Goal: Ask a question

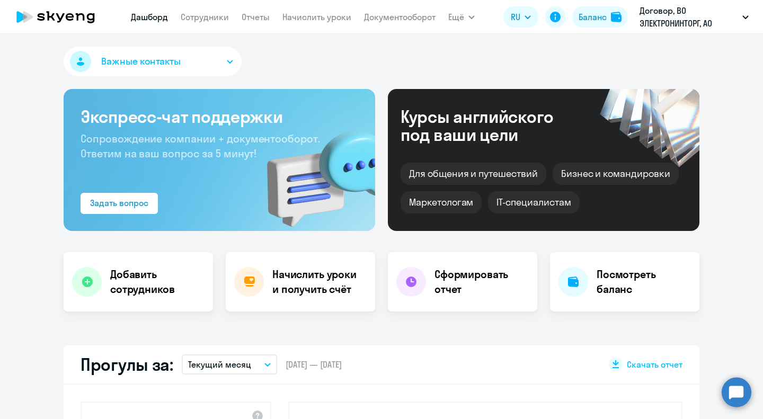
select select "30"
click at [447, 55] on div "Важные контакты" at bounding box center [381, 64] width 635 height 34
click at [258, 13] on link "Отчеты" at bounding box center [255, 17] width 28 height 11
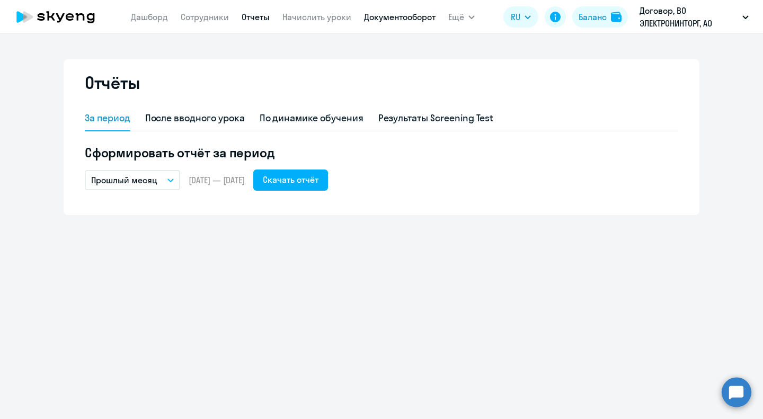
click at [370, 14] on link "Документооборот" at bounding box center [399, 17] width 71 height 11
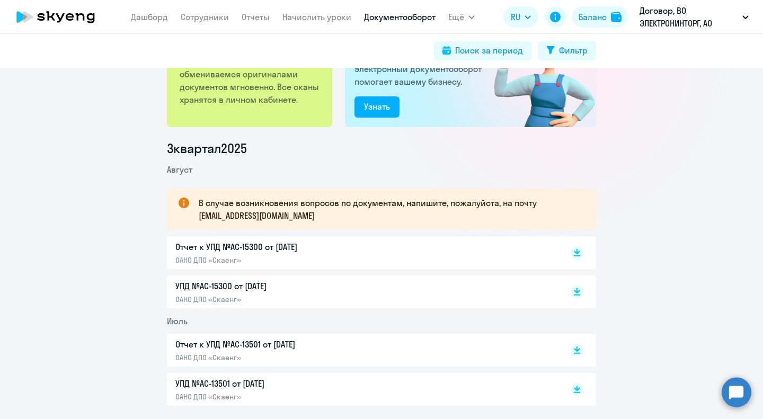
scroll to position [43, 0]
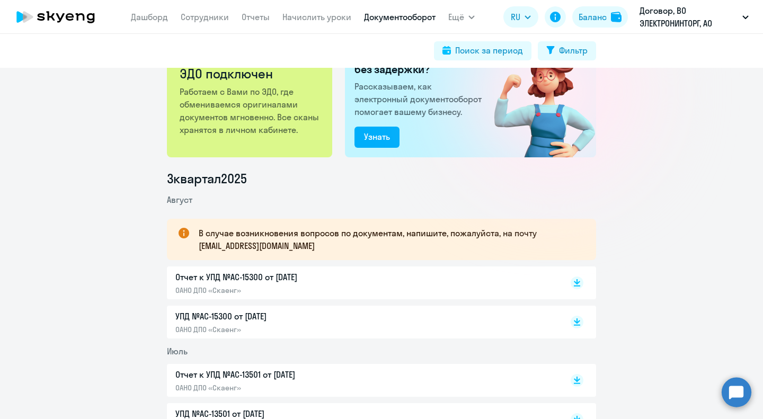
click at [729, 405] on circle at bounding box center [736, 392] width 30 height 30
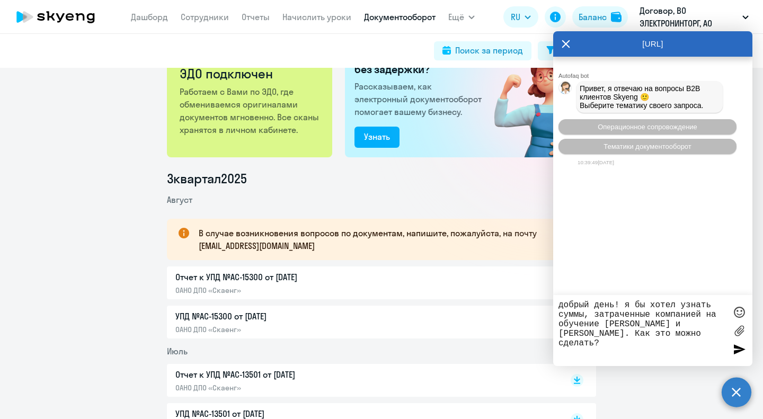
type textarea "добрый день! я бы хотел узнать суммы, затраченные компанией на обучение [PERSON…"
click at [737, 344] on div at bounding box center [739, 349] width 16 height 16
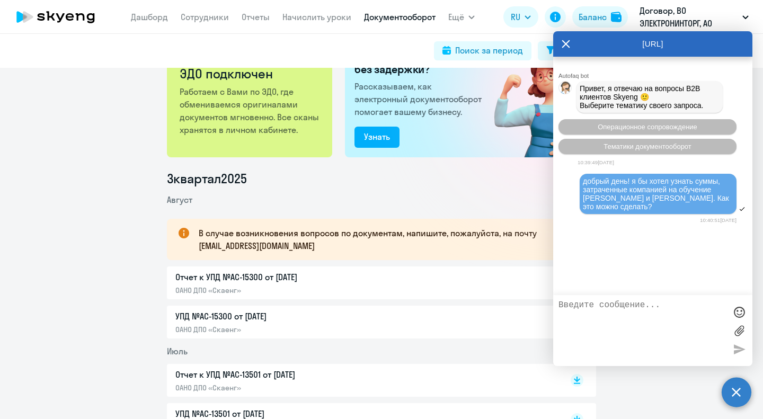
scroll to position [29, 0]
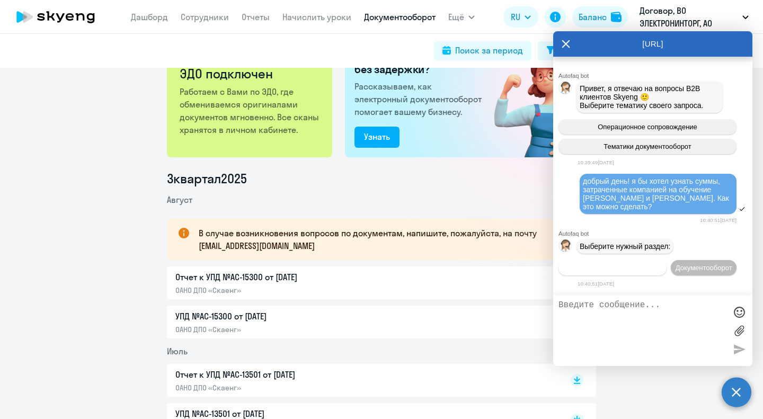
click at [654, 264] on span "Операционное сопровождение" at bounding box center [612, 268] width 100 height 8
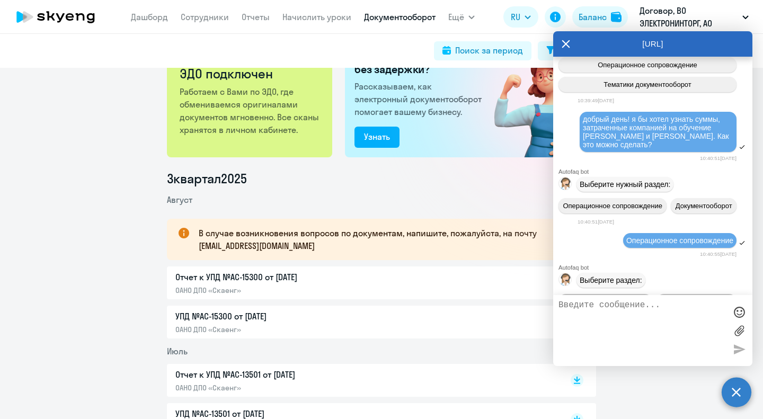
scroll to position [128, 0]
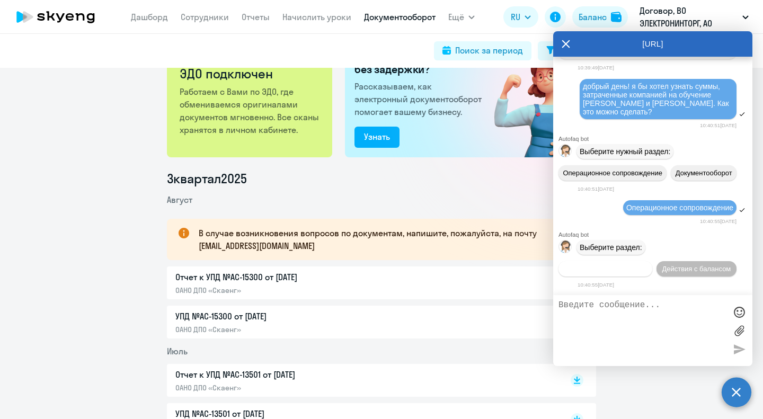
click at [624, 263] on button "Действия по сотрудникам" at bounding box center [605, 268] width 94 height 15
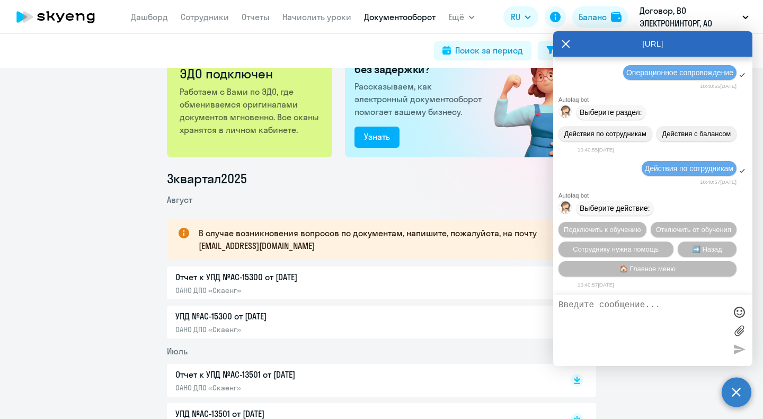
scroll to position [270, 0]
click at [660, 338] on textarea at bounding box center [641, 330] width 167 height 60
type textarea "р"
type textarea "оператор"
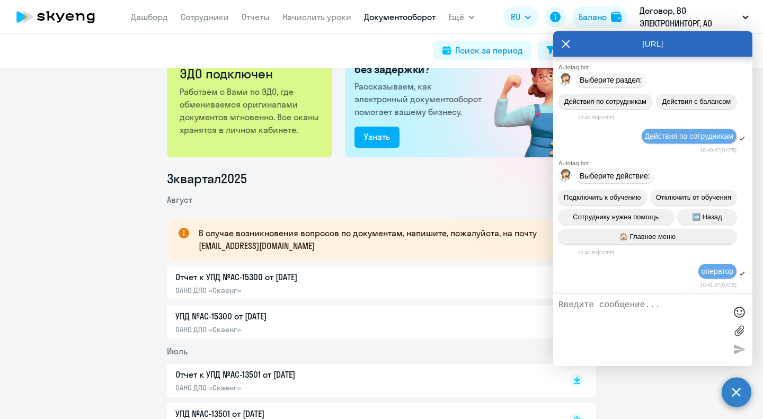
scroll to position [391, 0]
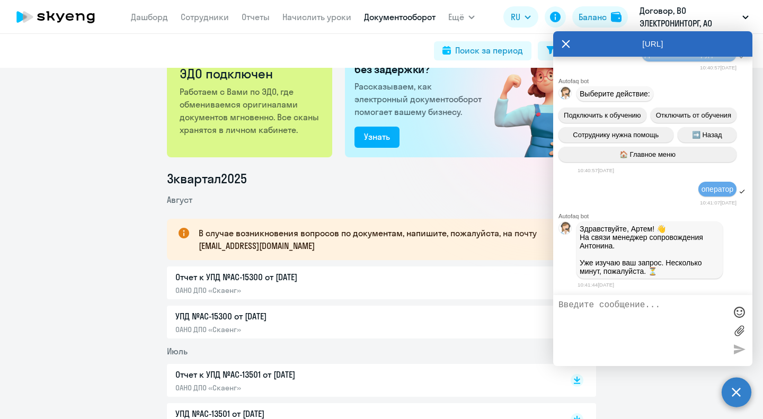
click at [660, 338] on textarea at bounding box center [641, 330] width 167 height 60
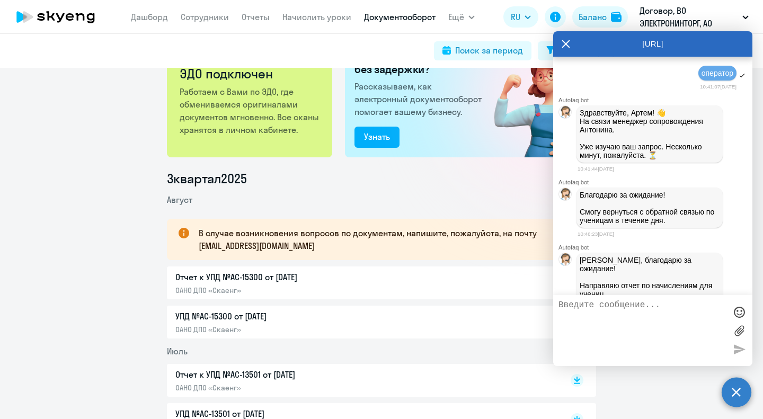
scroll to position [588, 0]
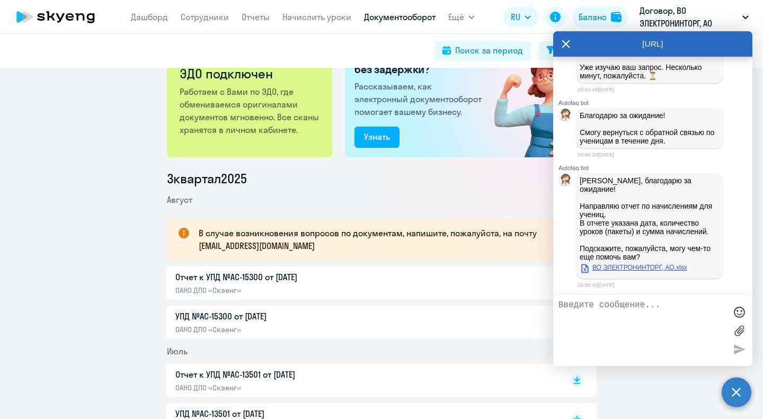
click at [630, 265] on link "ВО ЭЛЕКТРОНИНТОРГ, АО.xlsx" at bounding box center [633, 267] width 108 height 13
click at [608, 334] on textarea at bounding box center [641, 330] width 167 height 60
type textarea "спасибо большое!"
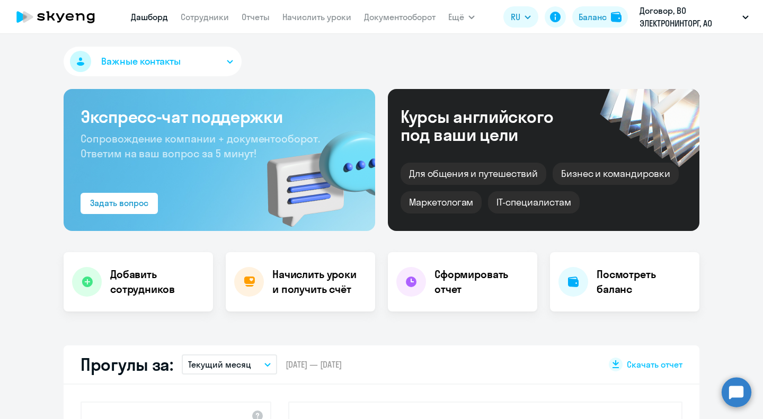
select select "30"
